Goal: Find specific page/section: Find specific page/section

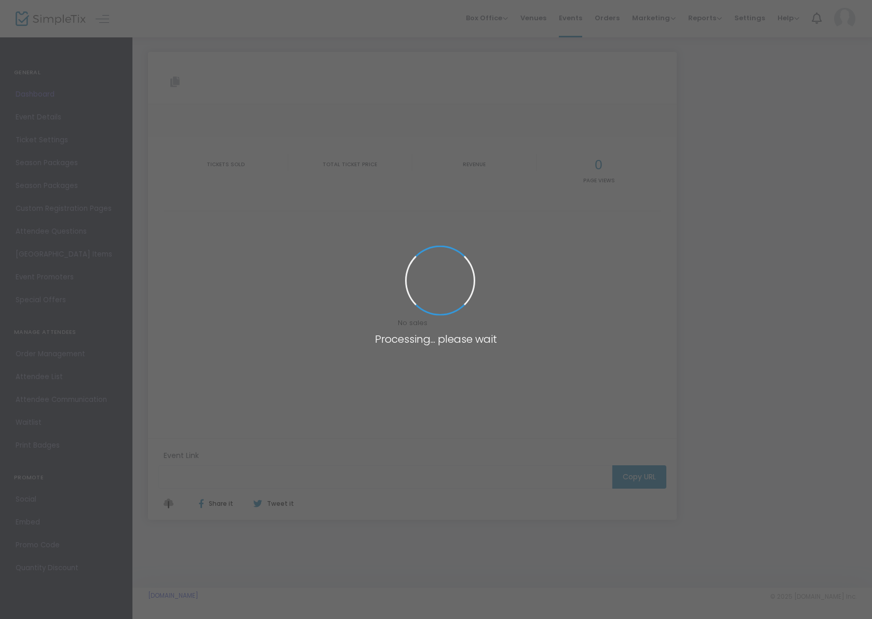
type input "[URL][DOMAIN_NAME]"
